Goal: Communication & Community: Ask a question

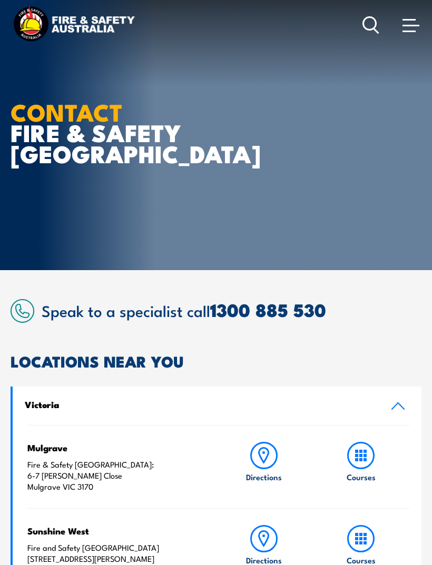
click at [410, 24] on span at bounding box center [410, 25] width 17 height 12
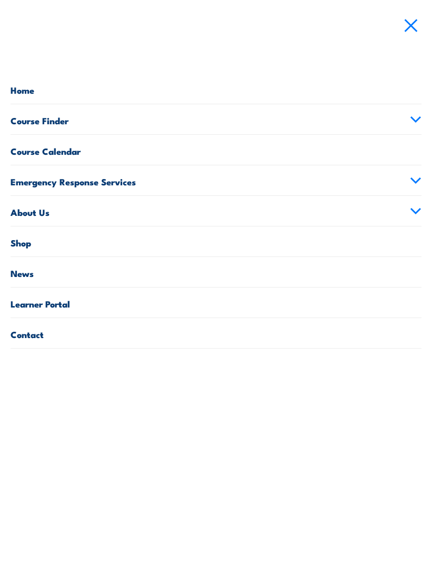
click at [40, 335] on link "Contact" at bounding box center [216, 333] width 411 height 30
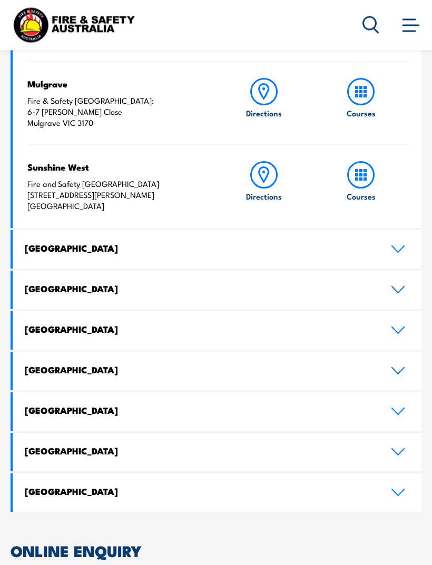
scroll to position [367, 0]
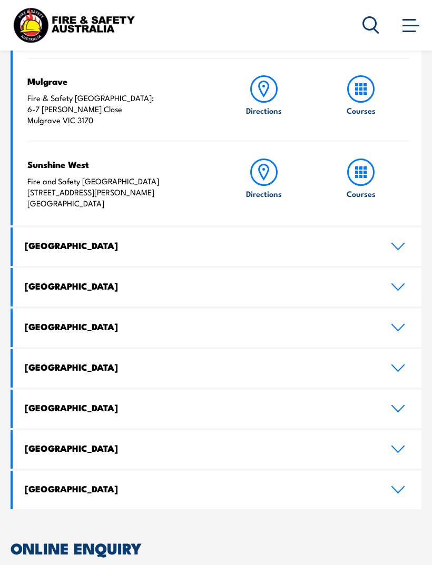
click at [393, 287] on icon at bounding box center [398, 287] width 14 height 8
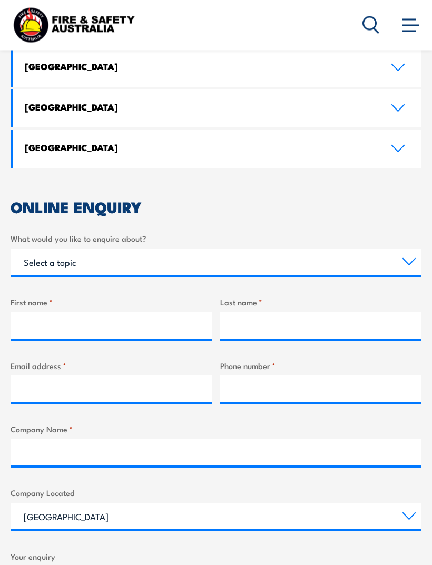
scroll to position [881, 0]
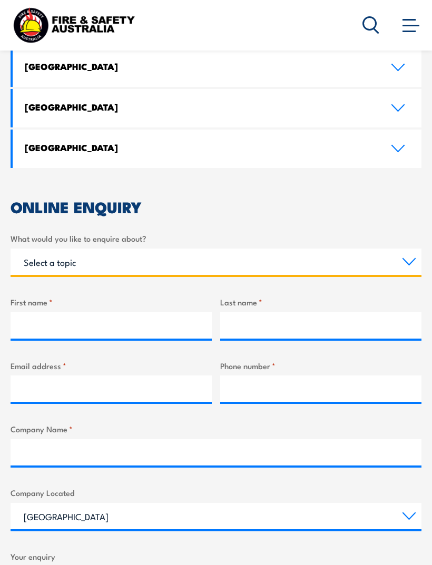
click at [136, 249] on select "Select a topic Training Emergency Response Services General Enquiry" at bounding box center [216, 262] width 411 height 26
select select "Training"
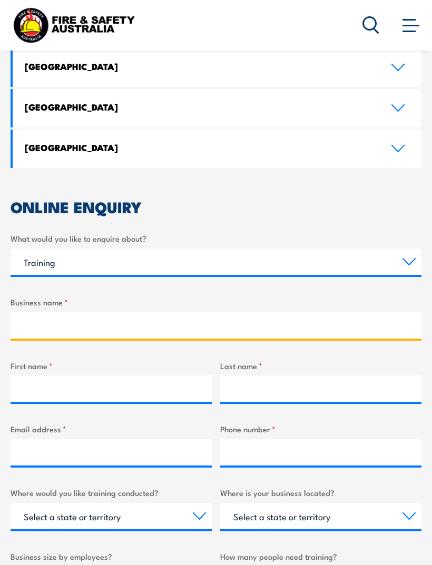
click at [118, 312] on input "Business name *" at bounding box center [216, 325] width 411 height 26
type input "Virgin Australia"
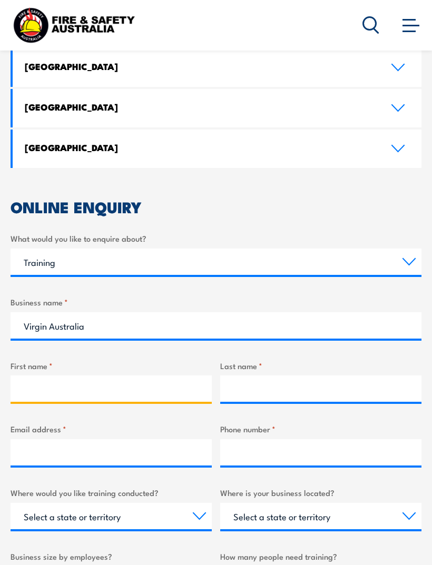
click at [97, 376] on input "First name *" at bounding box center [111, 389] width 201 height 26
type input "Nick"
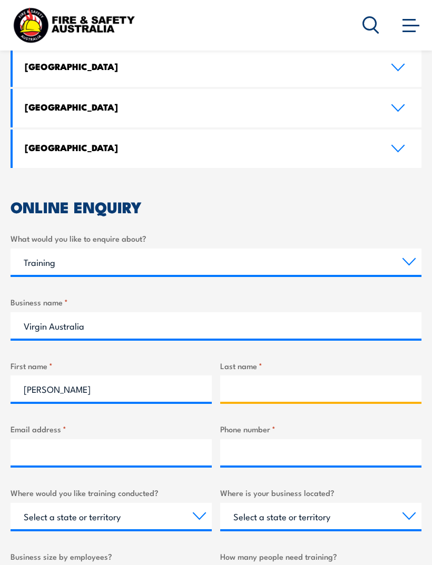
click at [291, 376] on input "Last name *" at bounding box center [320, 389] width 201 height 26
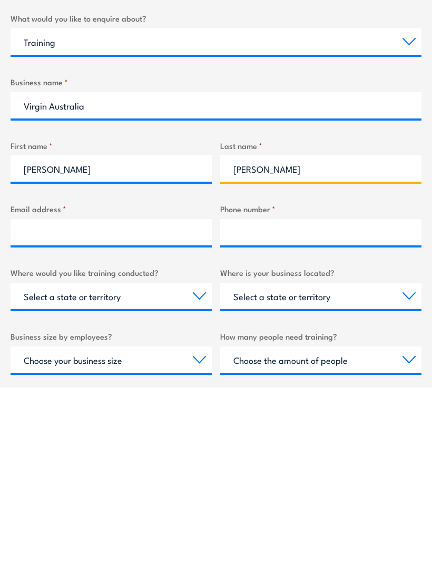
scroll to position [927, 0]
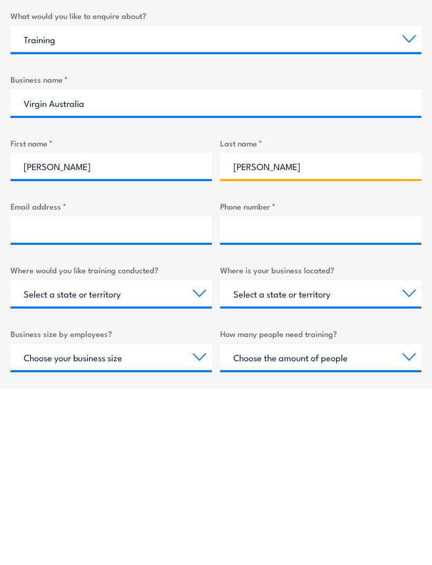
type input "Turner"
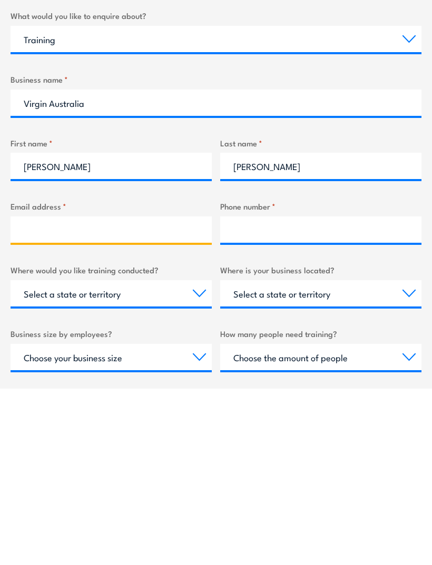
click at [117, 393] on input "Email address *" at bounding box center [111, 406] width 201 height 26
type input "nick.turner@virginaustralia.com"
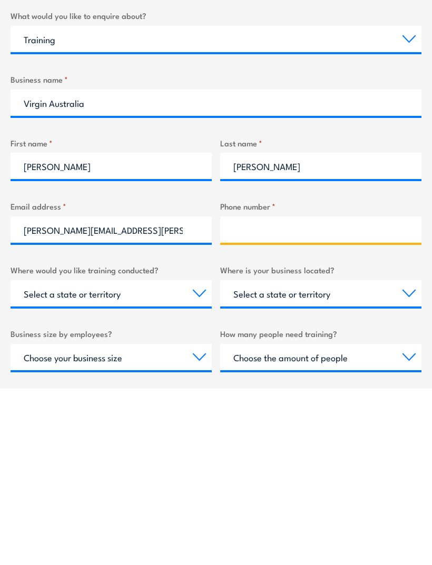
click at [289, 393] on input "Phone number *" at bounding box center [320, 406] width 201 height 26
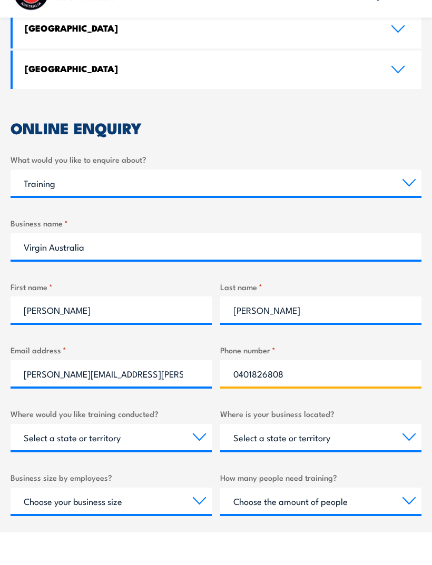
type input "0401826808"
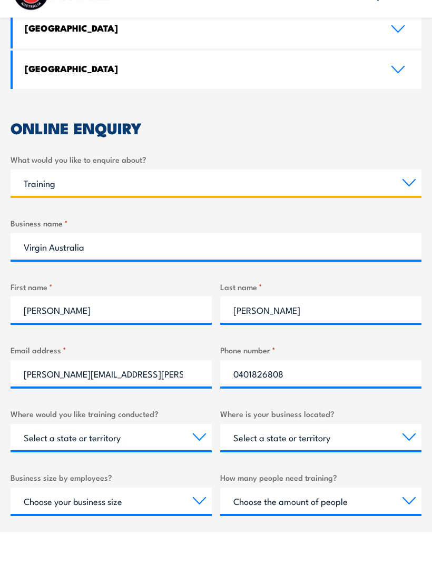
click at [392, 203] on select "Select a topic Training Emergency Response Services General Enquiry" at bounding box center [216, 216] width 411 height 26
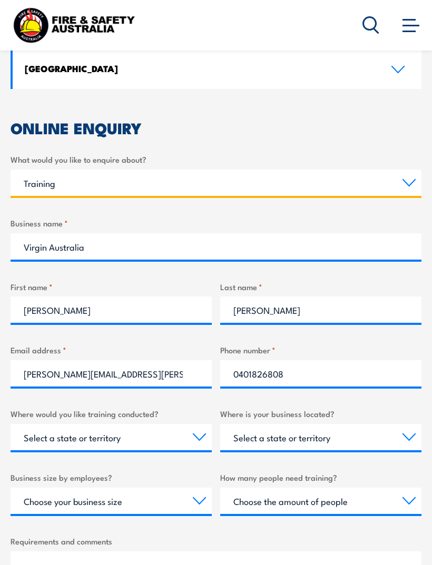
select select "General Enquiry"
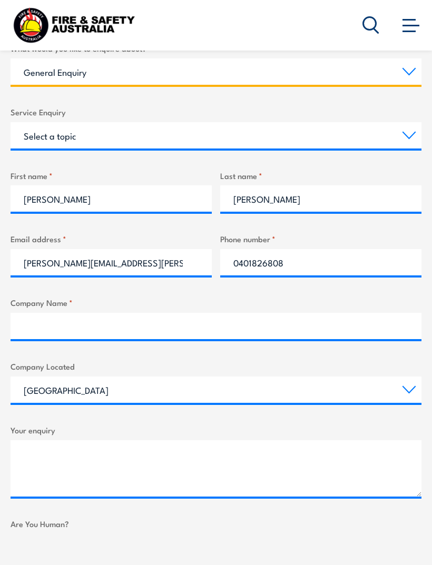
scroll to position [1072, 0]
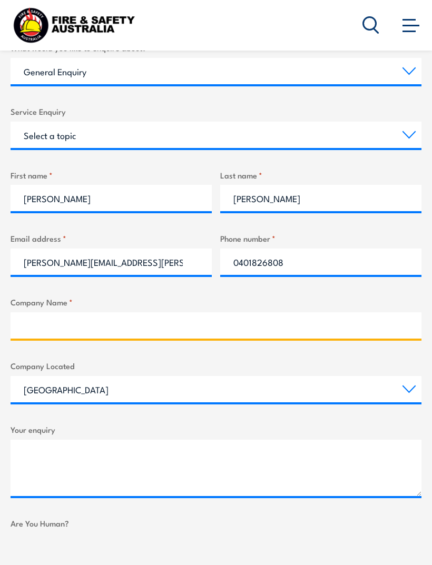
click at [117, 312] on input "Company Name *" at bounding box center [216, 325] width 411 height 26
type input "Virgin Australia"
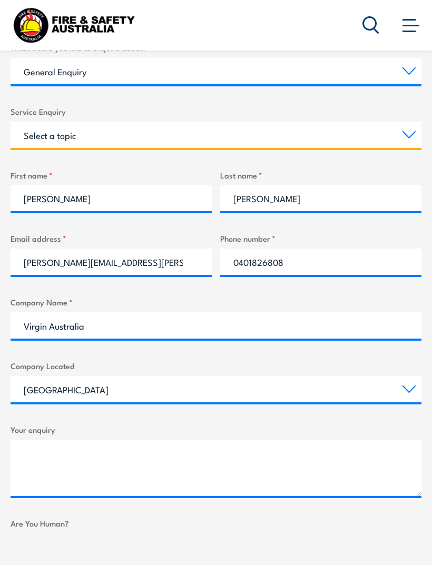
click at [257, 122] on select "Select a topic Assistance in completing an online enrolment booking Request a c…" at bounding box center [216, 135] width 411 height 26
select select "Other"
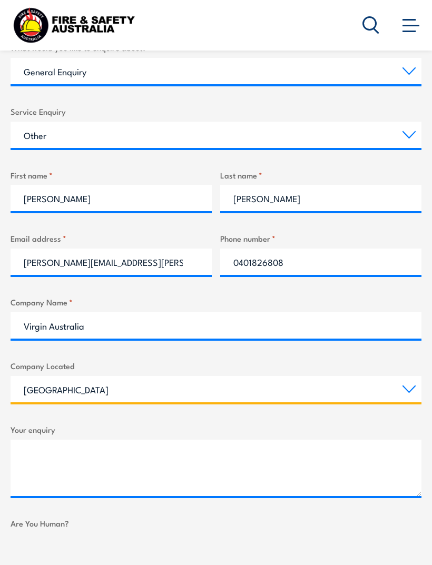
click at [399, 376] on select "Queensland New South Wales Australian Capital Territory Victoria South Australi…" at bounding box center [216, 389] width 411 height 26
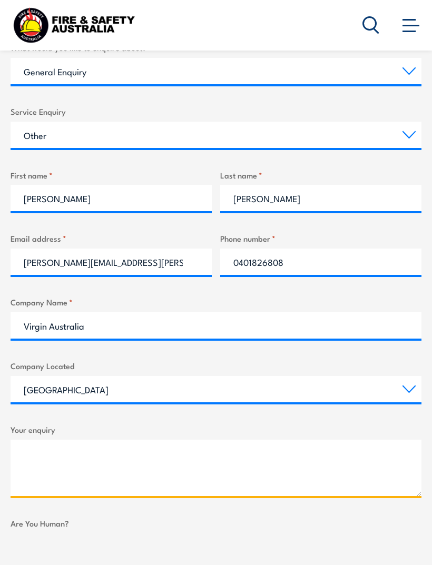
click at [100, 440] on textarea "Your enquiry" at bounding box center [216, 468] width 411 height 56
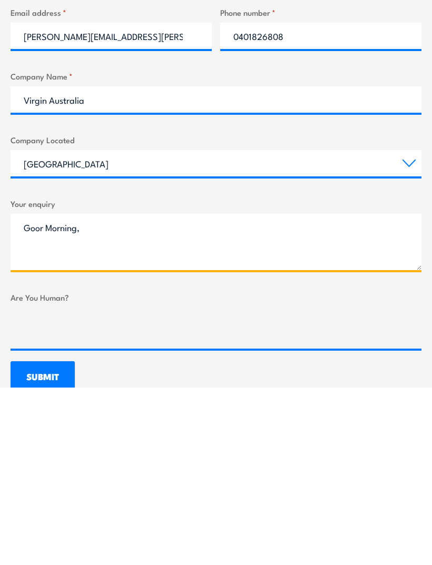
click at [45, 391] on textarea "Goor Morning," at bounding box center [216, 419] width 411 height 56
click at [136, 391] on textarea "Good Morning," at bounding box center [216, 419] width 411 height 56
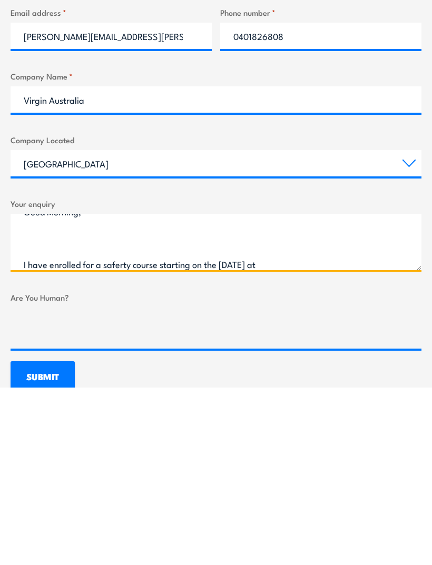
click at [341, 391] on textarea "Good Morning, I have enrolled for a saferty course starting on the 29th of Sept…" at bounding box center [216, 419] width 411 height 56
paste textarea "[GEOGRAPHIC_DATA]"
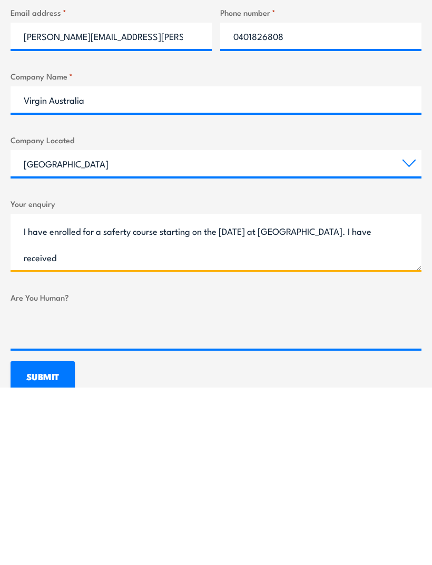
scroll to position [42, 0]
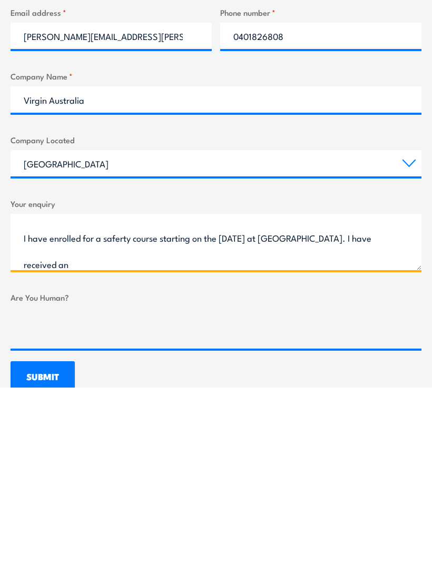
click at [120, 391] on textarea "Good Morning, I have enrolled for a saferty course starting on the 29th of Sept…" at bounding box center [216, 419] width 411 height 56
click at [170, 391] on textarea "Good Morning, I have enrolled for a saferty course starting on the 29th of Sept…" at bounding box center [216, 419] width 411 height 56
click at [174, 391] on textarea "Good Morning, I have enrolled for a saferty course starting on the 29th of Sept…" at bounding box center [216, 419] width 411 height 56
click at [123, 391] on textarea "Good Morning, I have enrolled for a saferty course starting on the 29th of Sept…" at bounding box center [216, 419] width 411 height 56
click at [211, 391] on textarea "Good Morning, I have enrolled for a safety course starting on the 29th of Septe…" at bounding box center [216, 419] width 411 height 56
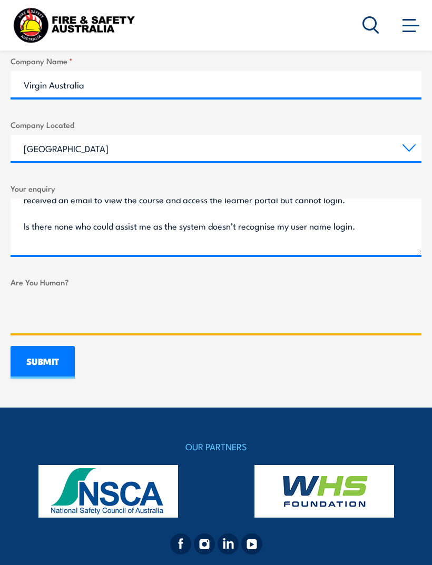
scroll to position [93, 0]
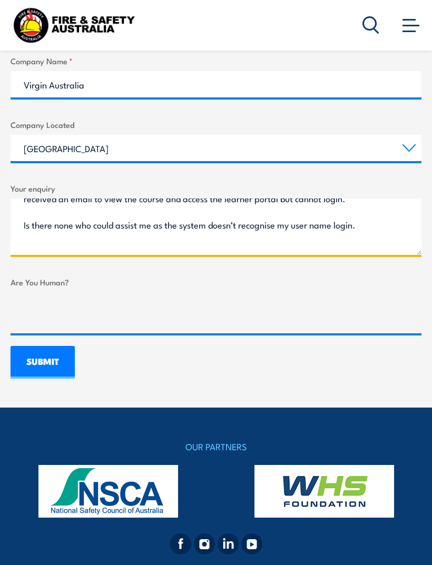
click at [65, 199] on textarea "Good Morning, I have enrolled for a safety course starting on the 29th of Septe…" at bounding box center [216, 227] width 411 height 56
click at [375, 199] on textarea "Good Morning, I have enrolled for a safety course starting on the 29th of Septe…" at bounding box center [216, 227] width 411 height 56
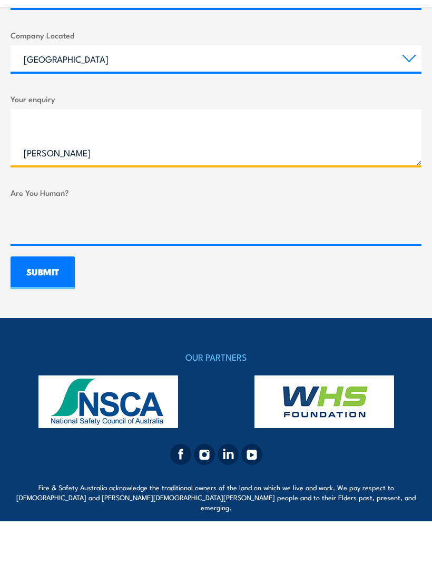
scroll to position [233, 0]
click at [65, 153] on textarea "Good Morning, I have enrolled for a safety course starting on the 29th of Septe…" at bounding box center [216, 181] width 411 height 56
type textarea "Good Morning, I have enrolled for a safety course starting on the 29th of Septe…"
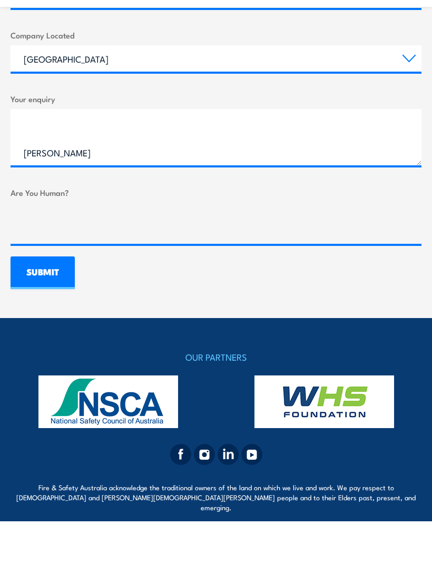
click at [45, 300] on input "SUBMIT" at bounding box center [43, 316] width 64 height 33
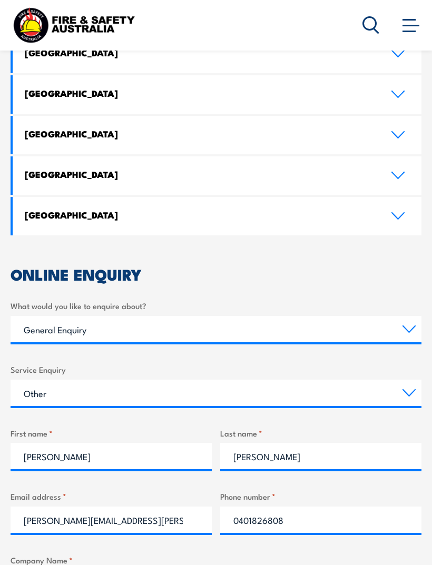
scroll to position [0, 0]
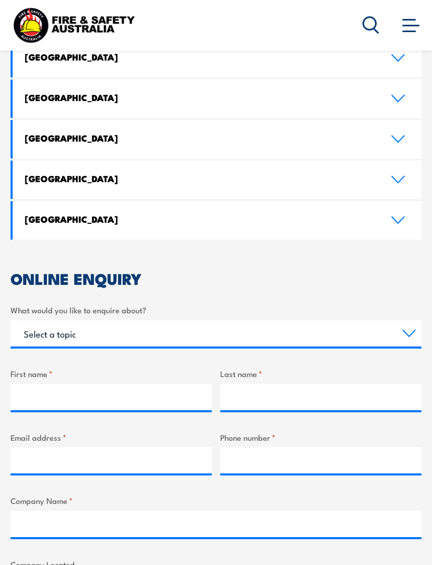
scroll to position [636, 0]
